Goal: Task Accomplishment & Management: Manage account settings

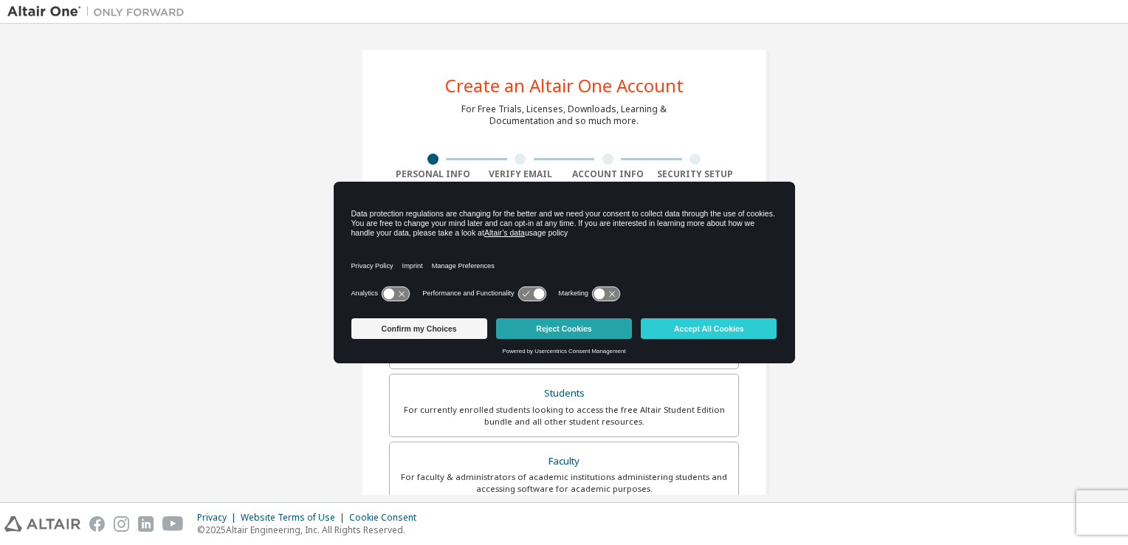
click at [590, 318] on button "Reject Cookies" at bounding box center [564, 328] width 136 height 21
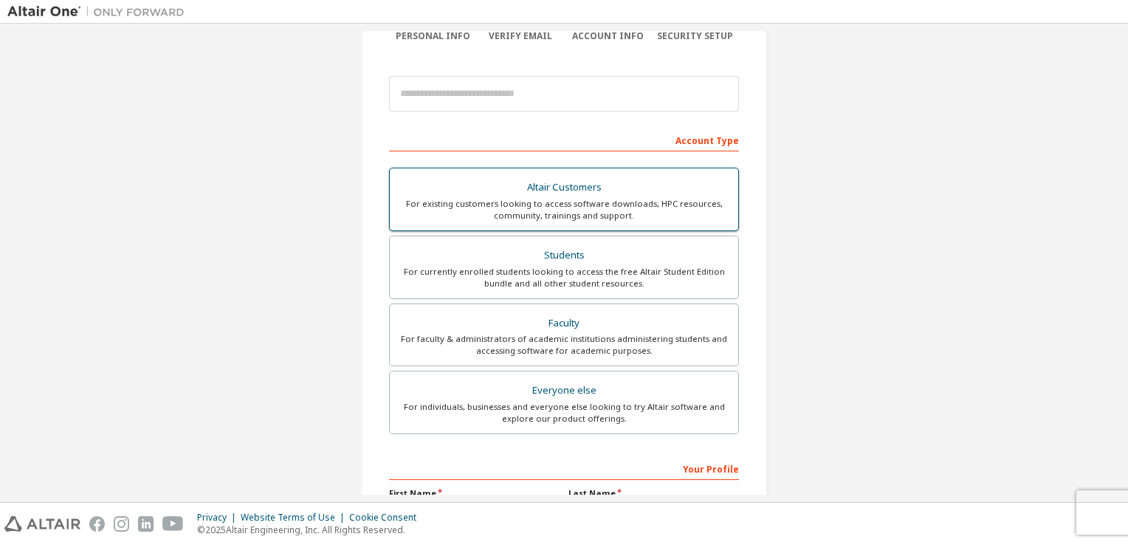
scroll to position [139, 0]
click at [647, 260] on div "Students" at bounding box center [564, 254] width 331 height 21
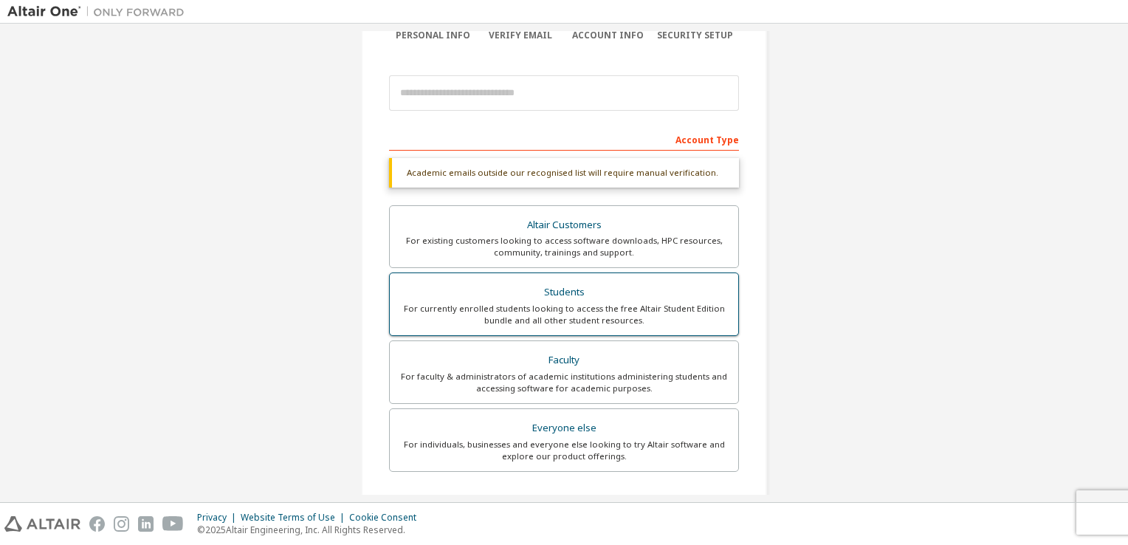
click at [609, 313] on div "For currently enrolled students looking to access the free Altair Student Editi…" at bounding box center [564, 315] width 331 height 24
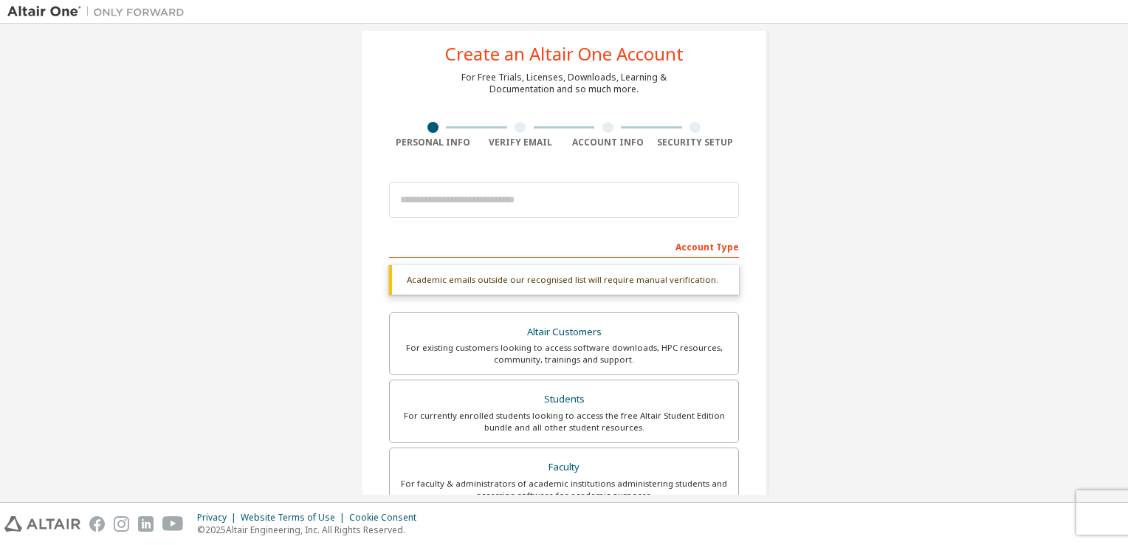
scroll to position [32, 0]
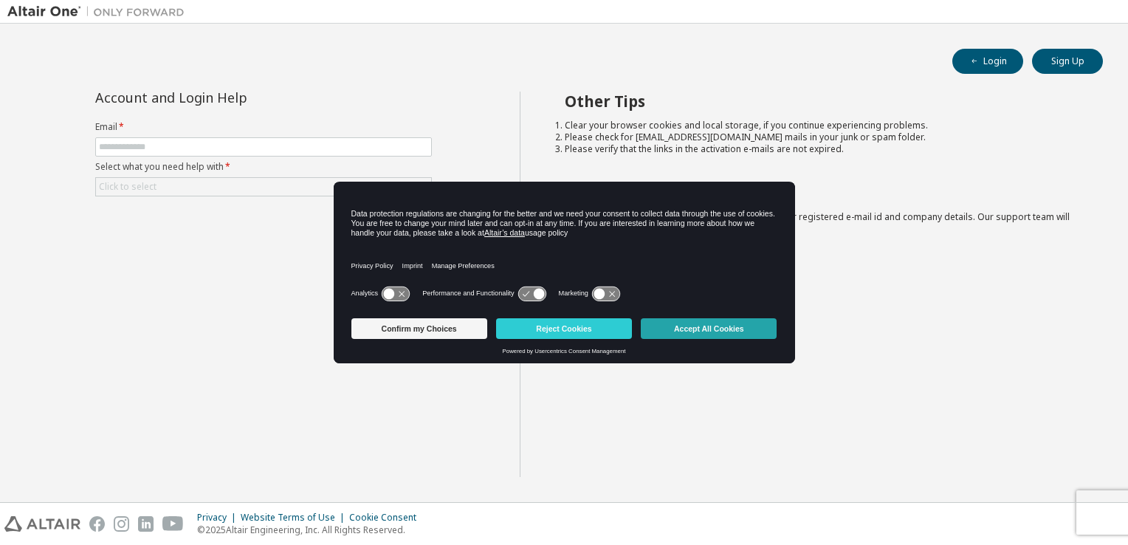
click at [653, 329] on button "Accept All Cookies" at bounding box center [709, 328] width 136 height 21
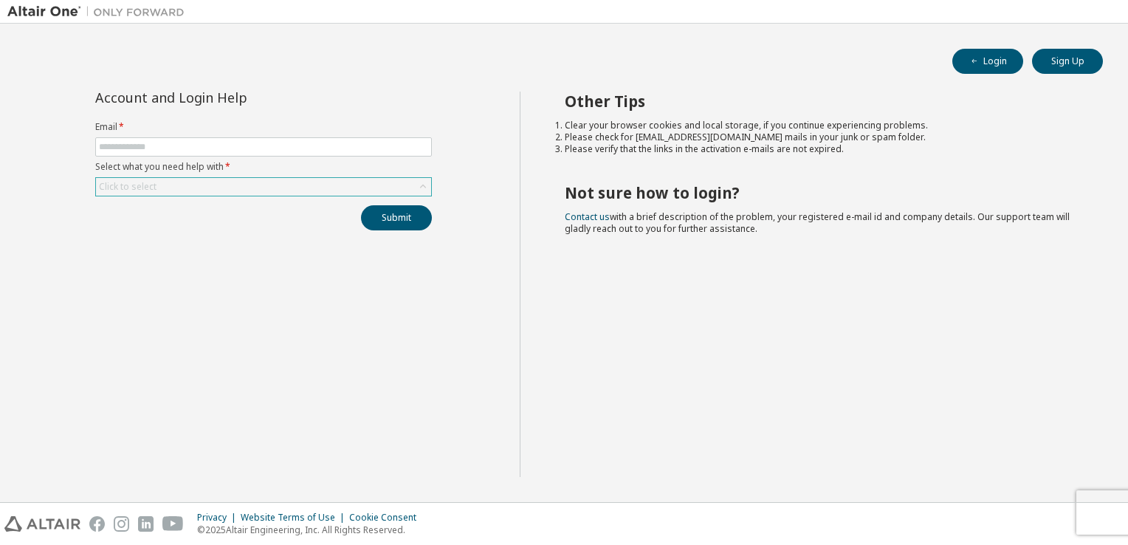
click at [243, 189] on div "Click to select" at bounding box center [263, 187] width 335 height 18
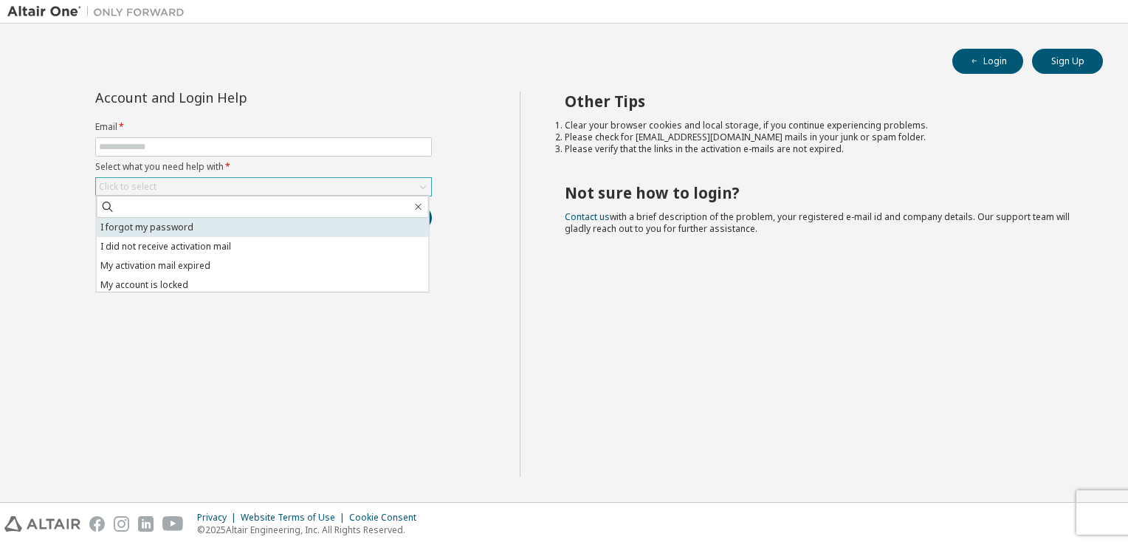
click at [247, 232] on li "I forgot my password" at bounding box center [263, 227] width 332 height 19
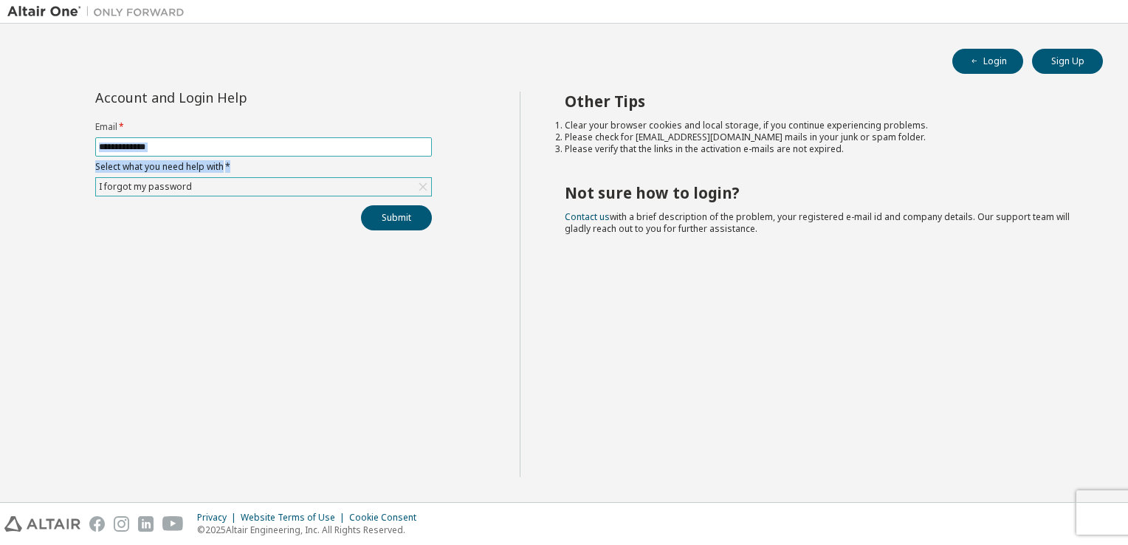
drag, startPoint x: 274, startPoint y: 160, endPoint x: 294, endPoint y: 154, distance: 20.8
click at [294, 154] on form "Email * Select what you need help with * I forgot my password" at bounding box center [263, 158] width 337 height 75
click at [294, 154] on span at bounding box center [263, 146] width 337 height 19
click at [319, 148] on input "text" at bounding box center [263, 147] width 329 height 12
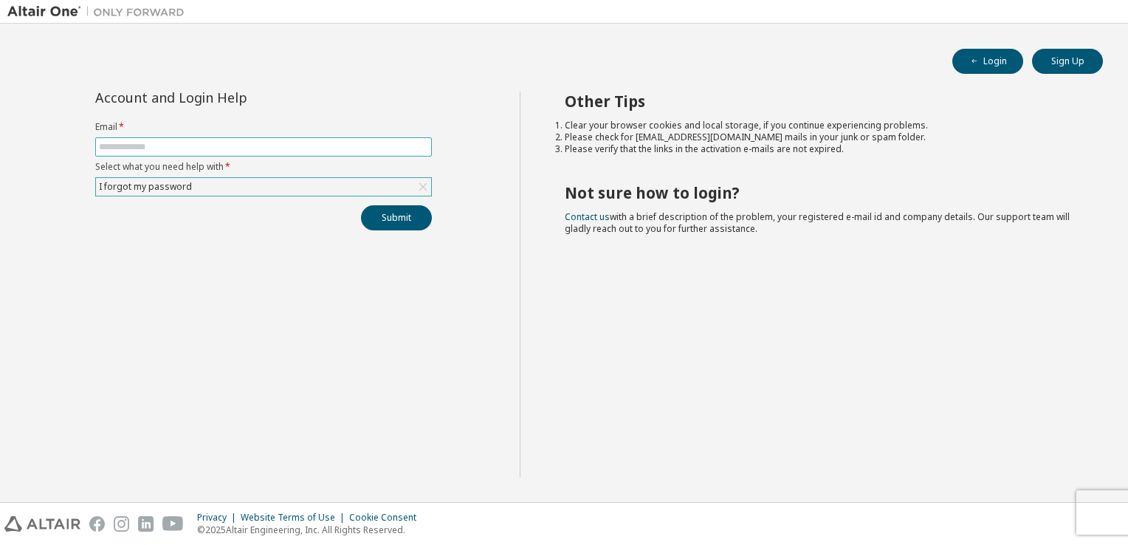
type input "**********"
click at [394, 229] on button "Submit" at bounding box center [396, 217] width 71 height 25
click at [375, 217] on button "Submit" at bounding box center [396, 217] width 71 height 25
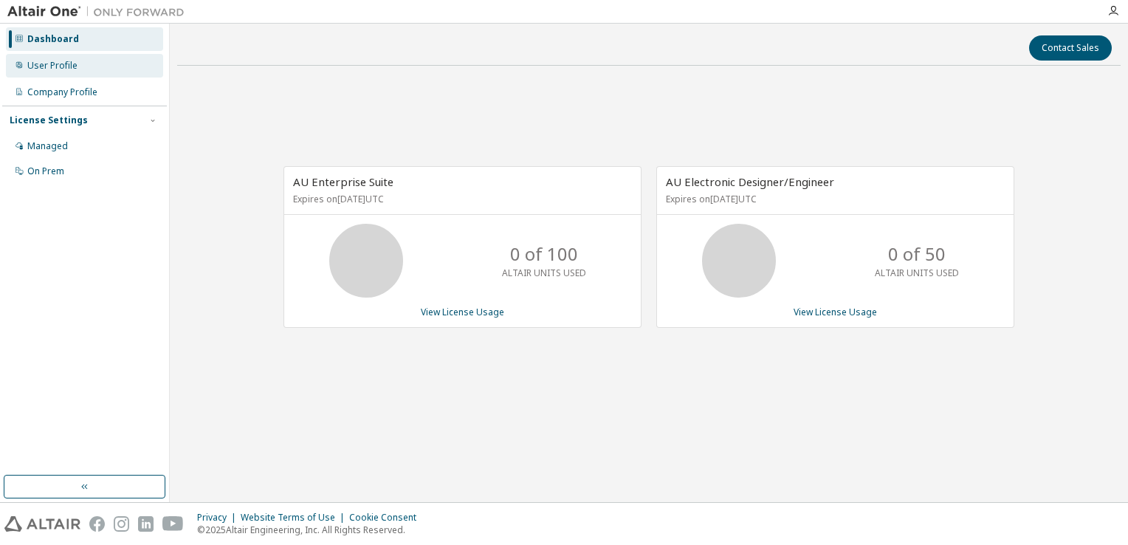
click at [100, 70] on div "User Profile" at bounding box center [84, 66] width 157 height 24
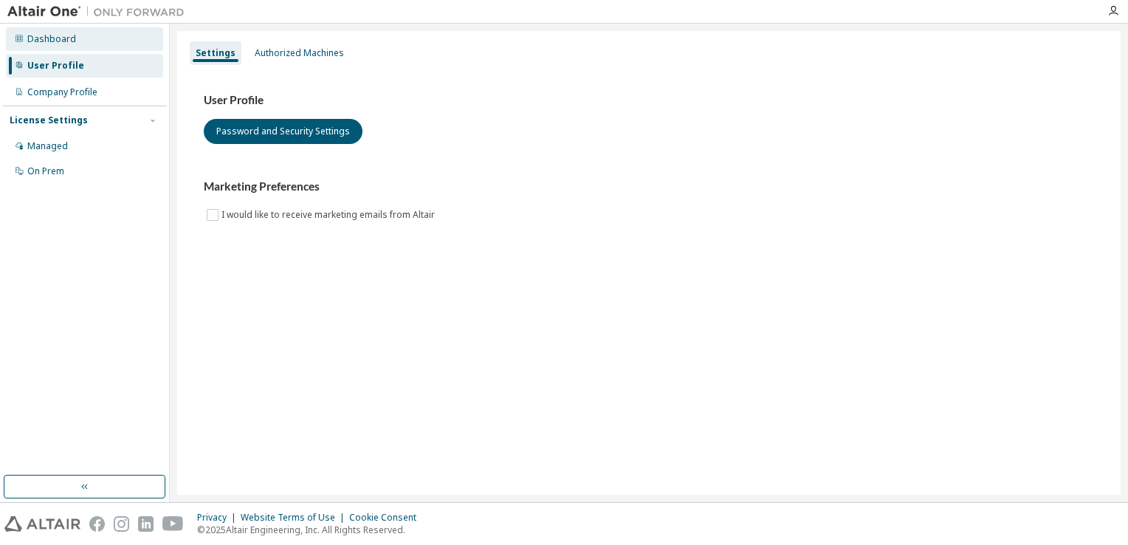
click at [119, 49] on div "Dashboard" at bounding box center [84, 39] width 157 height 24
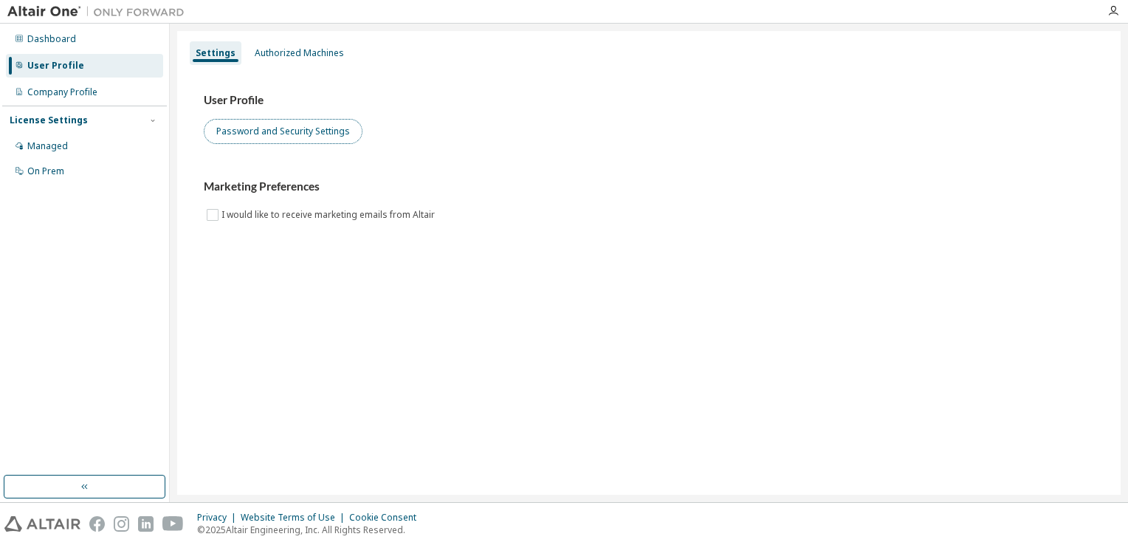
click at [283, 123] on button "Password and Security Settings" at bounding box center [283, 131] width 159 height 25
